Goal: Information Seeking & Learning: Learn about a topic

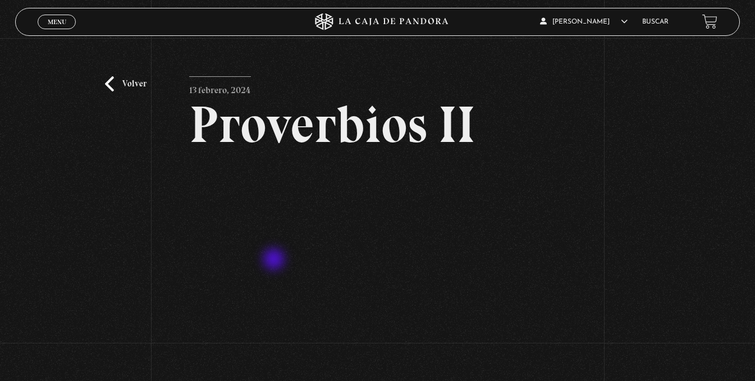
scroll to position [107, 0]
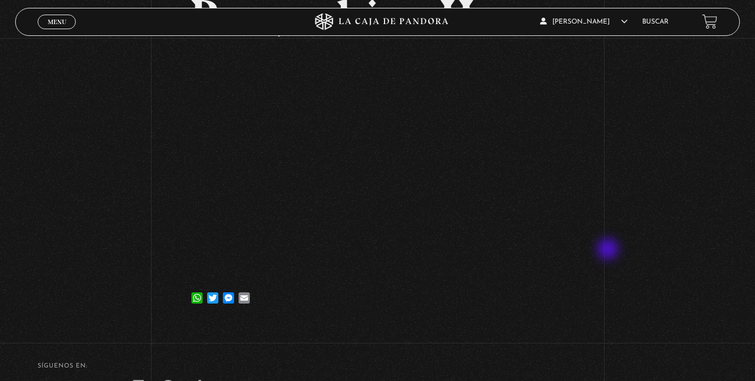
click at [614, 233] on div "Volver 13 febrero, 2024 Proverbios II WhatsApp Twitter Messenger Email" at bounding box center [377, 128] width 755 height 392
click at [95, 179] on div "Volver 13 febrero, 2024 Proverbios II WhatsApp Twitter Messenger Email" at bounding box center [377, 128] width 755 height 392
click at [123, 193] on div "Volver 13 febrero, 2024 Proverbios II WhatsApp Twitter Messenger Email" at bounding box center [377, 128] width 755 height 392
click at [145, 194] on div "Volver 13 febrero, 2024 Proverbios II WhatsApp Twitter Messenger Email" at bounding box center [377, 128] width 755 height 392
click at [493, 313] on article "13 febrero, 2024 Proverbios II WhatsApp Twitter Messenger Email" at bounding box center [377, 141] width 376 height 343
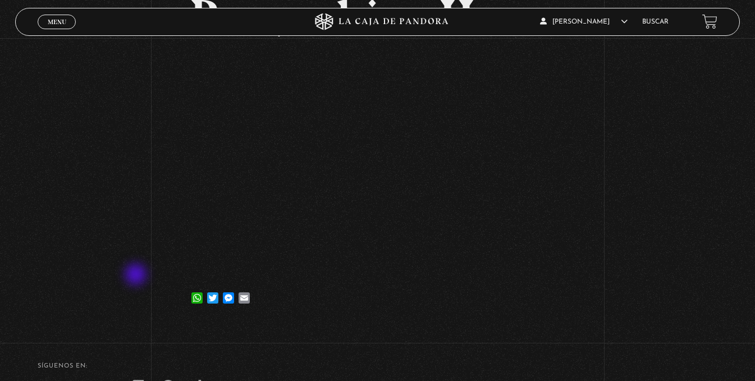
click at [137, 275] on div "Volver 13 febrero, 2024 Proverbios II WhatsApp Twitter Messenger Email" at bounding box center [377, 128] width 755 height 392
click at [125, 247] on div "Volver 13 febrero, 2024 Proverbios II WhatsApp Twitter Messenger Email" at bounding box center [377, 128] width 755 height 392
click at [114, 229] on div "Volver 13 febrero, 2024 Proverbios II WhatsApp Twitter Messenger Email" at bounding box center [377, 128] width 755 height 392
click at [141, 166] on div "Volver 13 febrero, 2024 Proverbios II WhatsApp Twitter Messenger Email" at bounding box center [377, 128] width 755 height 392
click at [140, 186] on div "Volver 13 febrero, 2024 Proverbios II WhatsApp Twitter Messenger Email" at bounding box center [377, 128] width 755 height 392
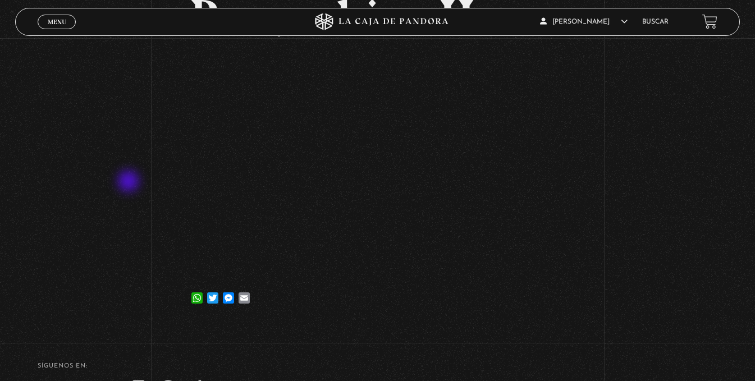
click at [130, 182] on div "Volver 13 febrero, 2024 Proverbios II WhatsApp Twitter Messenger Email" at bounding box center [377, 128] width 755 height 392
click at [153, 192] on div "Volver 13 febrero, 2024 Proverbios II WhatsApp Twitter Messenger Email" at bounding box center [377, 128] width 755 height 392
click at [137, 187] on div "Volver 13 febrero, 2024 Proverbios II WhatsApp Twitter Messenger Email" at bounding box center [377, 128] width 755 height 392
click at [169, 232] on div "Volver 13 febrero, 2024 Proverbios II WhatsApp Twitter Messenger Email" at bounding box center [377, 128] width 755 height 392
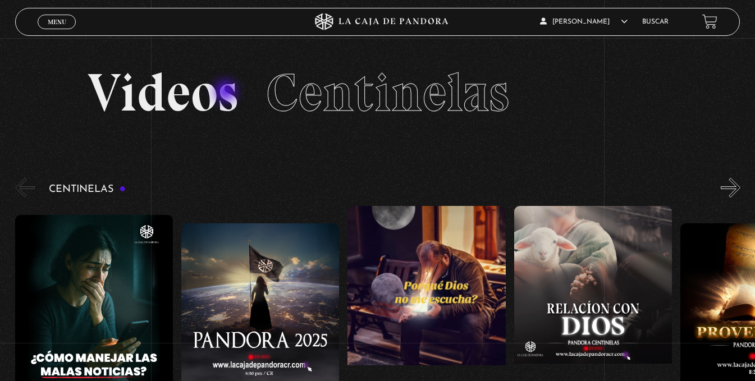
drag, startPoint x: 235, startPoint y: 93, endPoint x: 271, endPoint y: 95, distance: 36.5
click at [265, 94] on h2 "Videos Centinelas" at bounding box center [378, 92] width 580 height 53
click at [271, 95] on span "Centinelas" at bounding box center [387, 93] width 243 height 64
